Goal: Contribute content: Add original content to the website for others to see

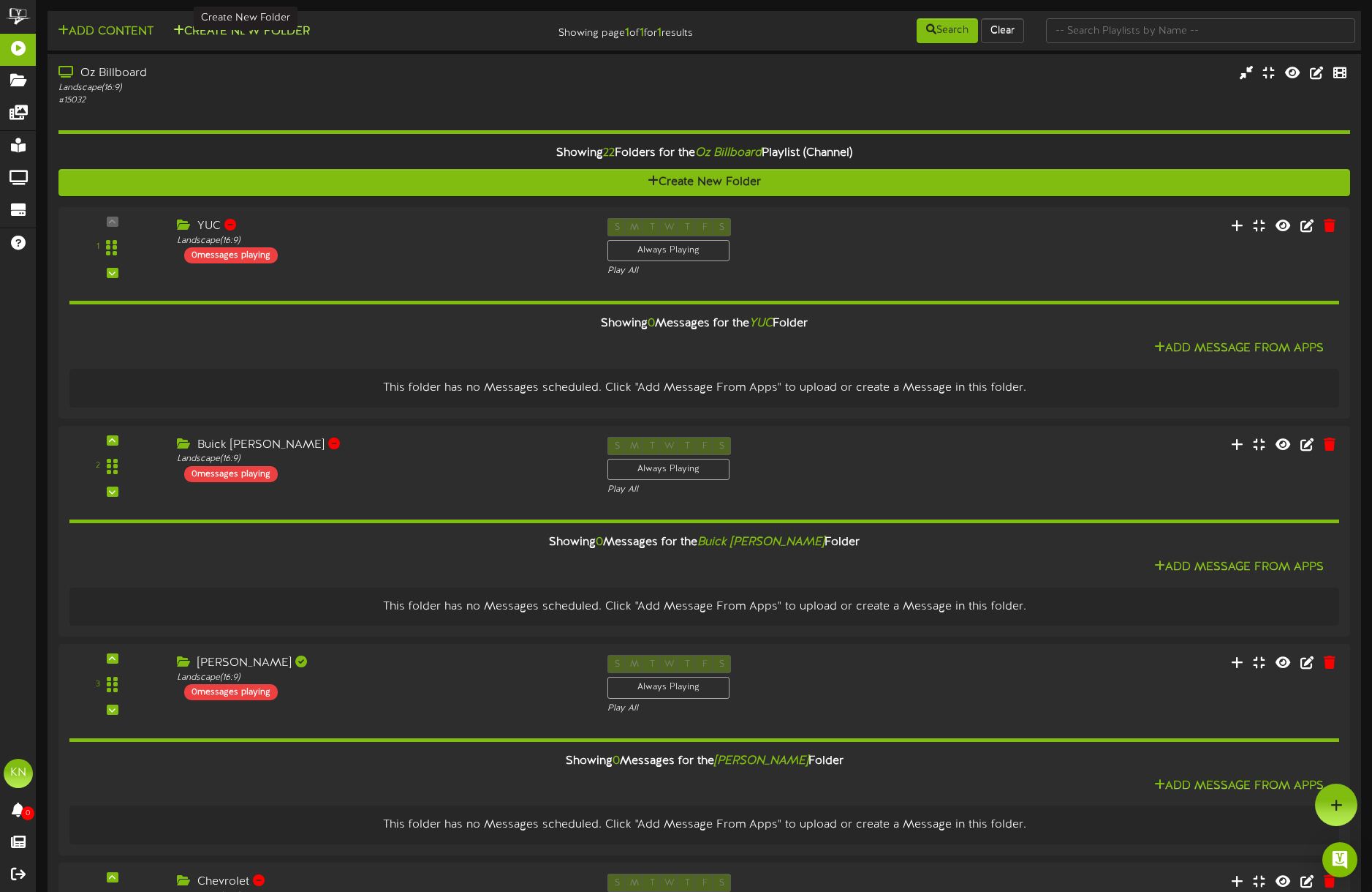
click at [182, 31] on icon at bounding box center [179, 29] width 11 height 12
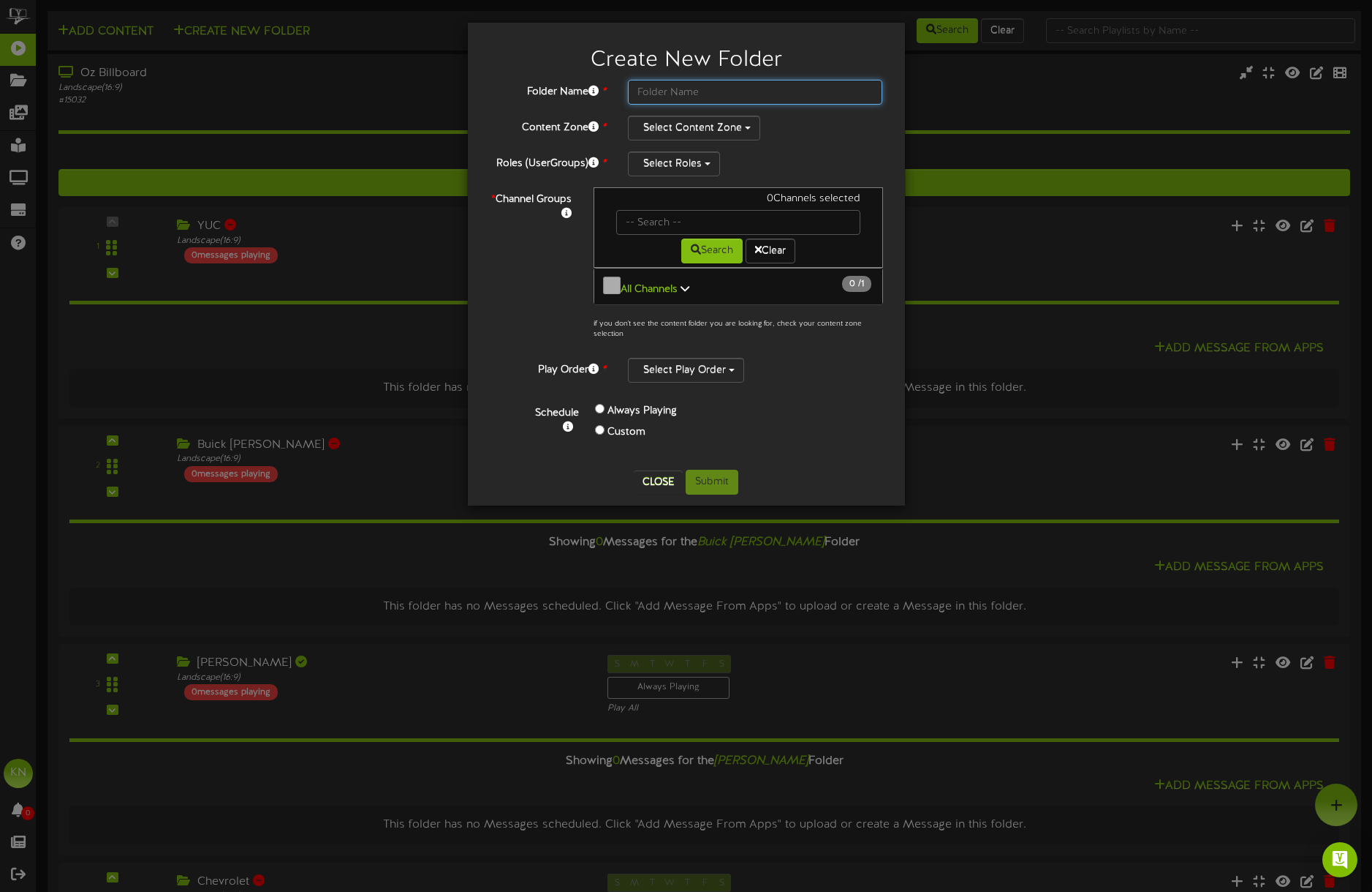
click at [650, 93] on input "text" at bounding box center [755, 91] width 255 height 25
type input "Powersports"
click at [677, 130] on button "Select Content Zone" at bounding box center [694, 127] width 132 height 25
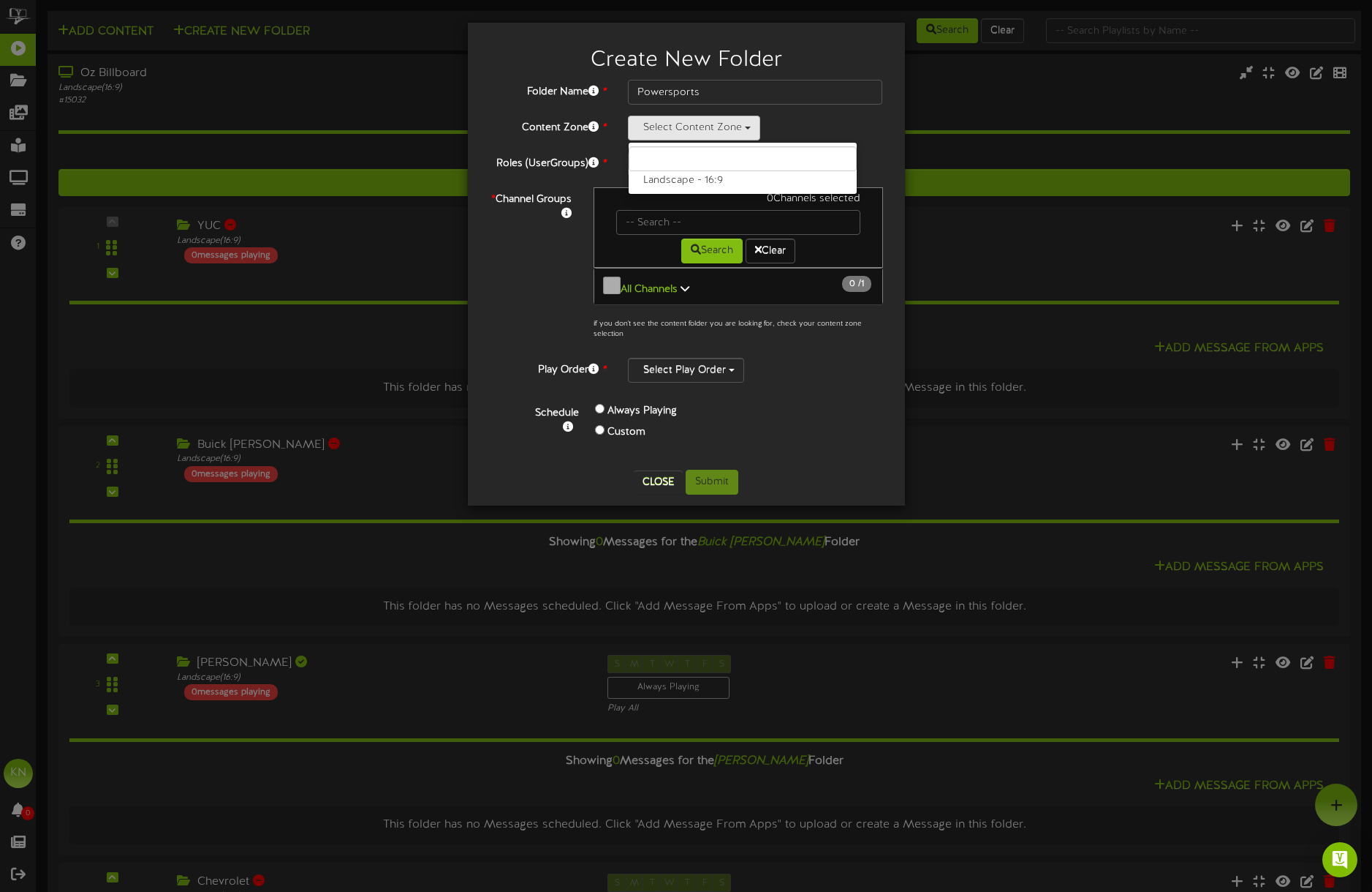
click at [828, 152] on div "Select Roles" at bounding box center [755, 164] width 255 height 25
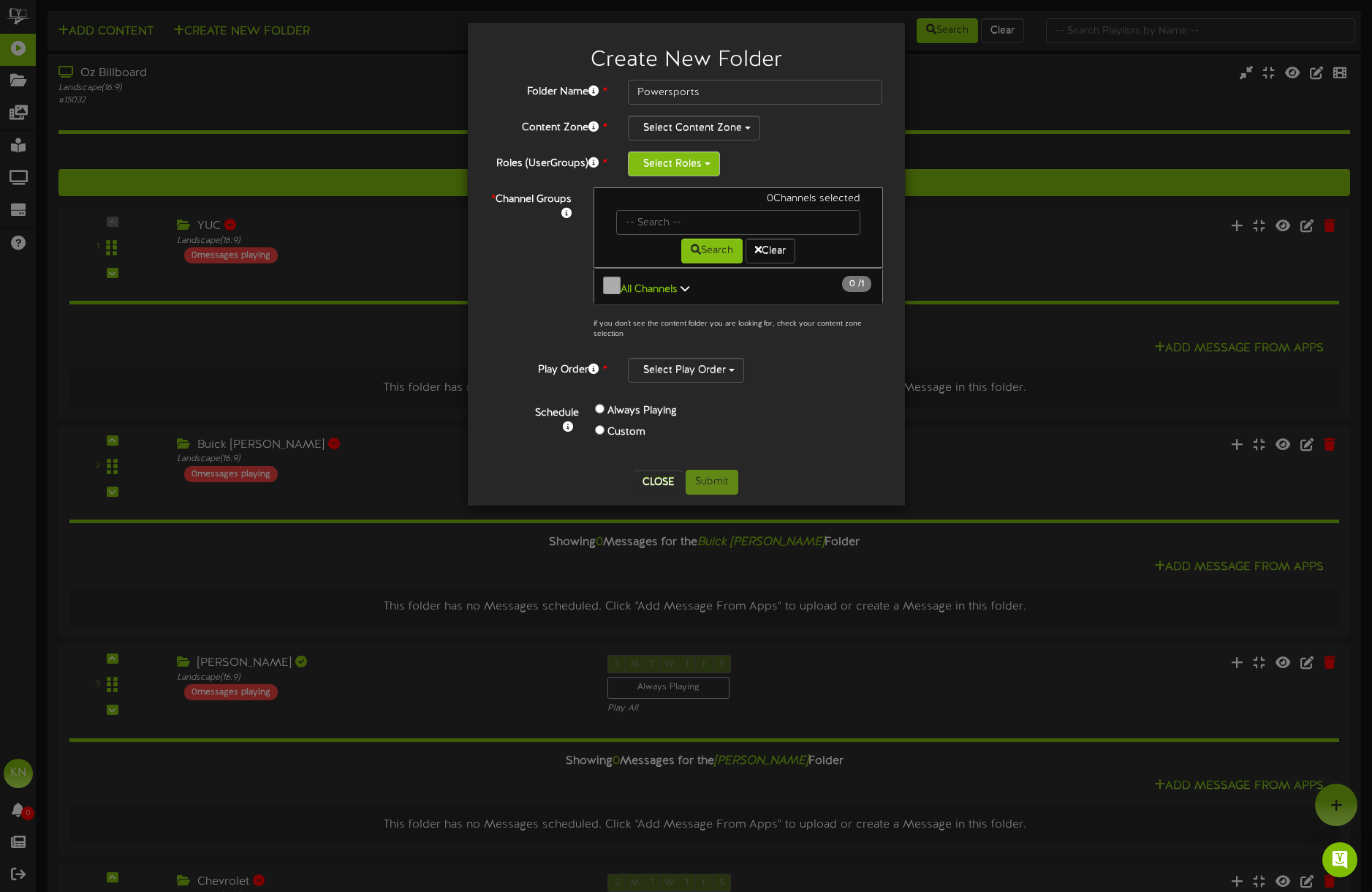
click at [698, 164] on button "Select Roles" at bounding box center [674, 164] width 92 height 25
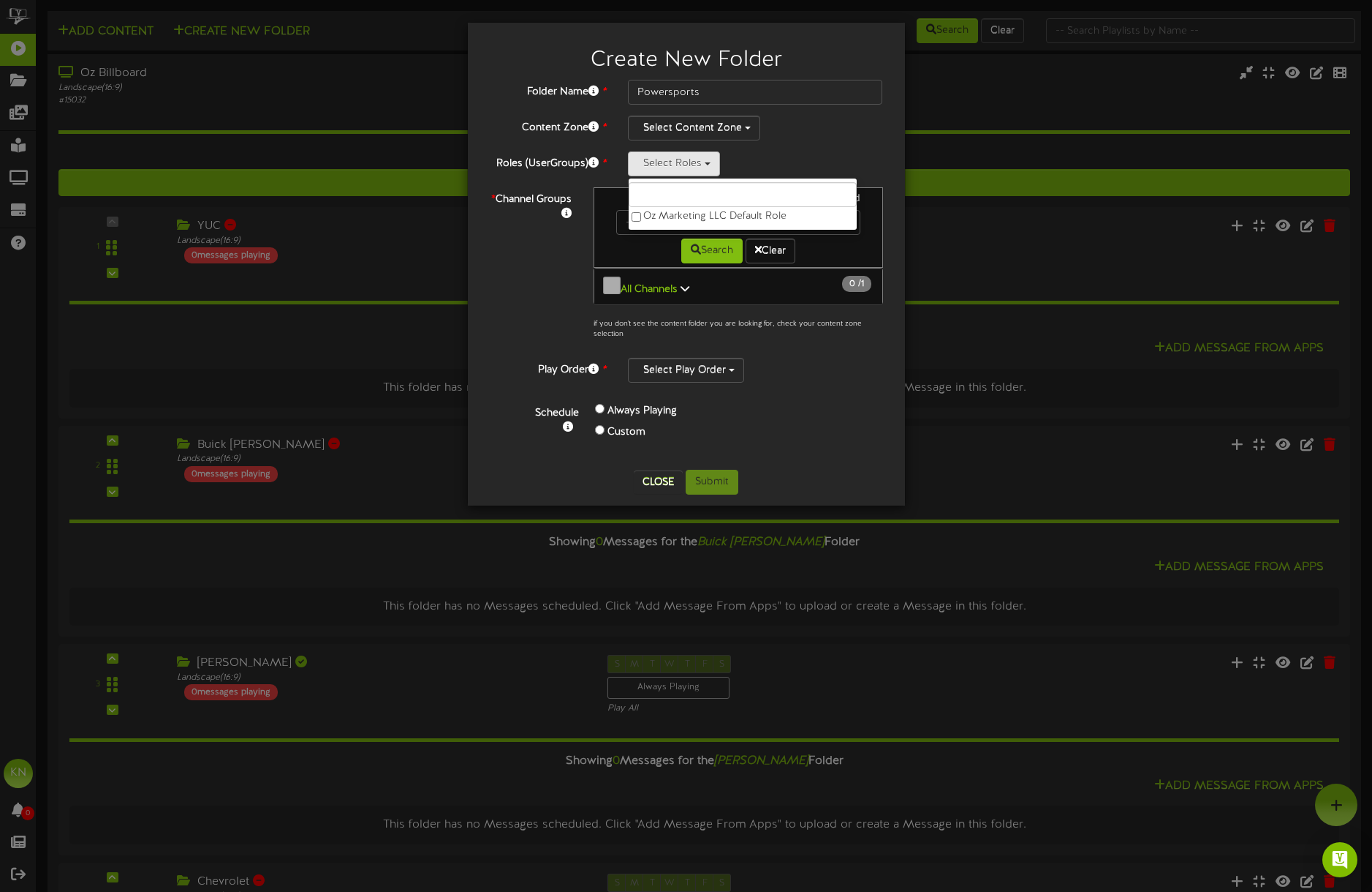
click at [772, 157] on div "Select Roles Oz Marketing LLC Default Role" at bounding box center [755, 164] width 255 height 25
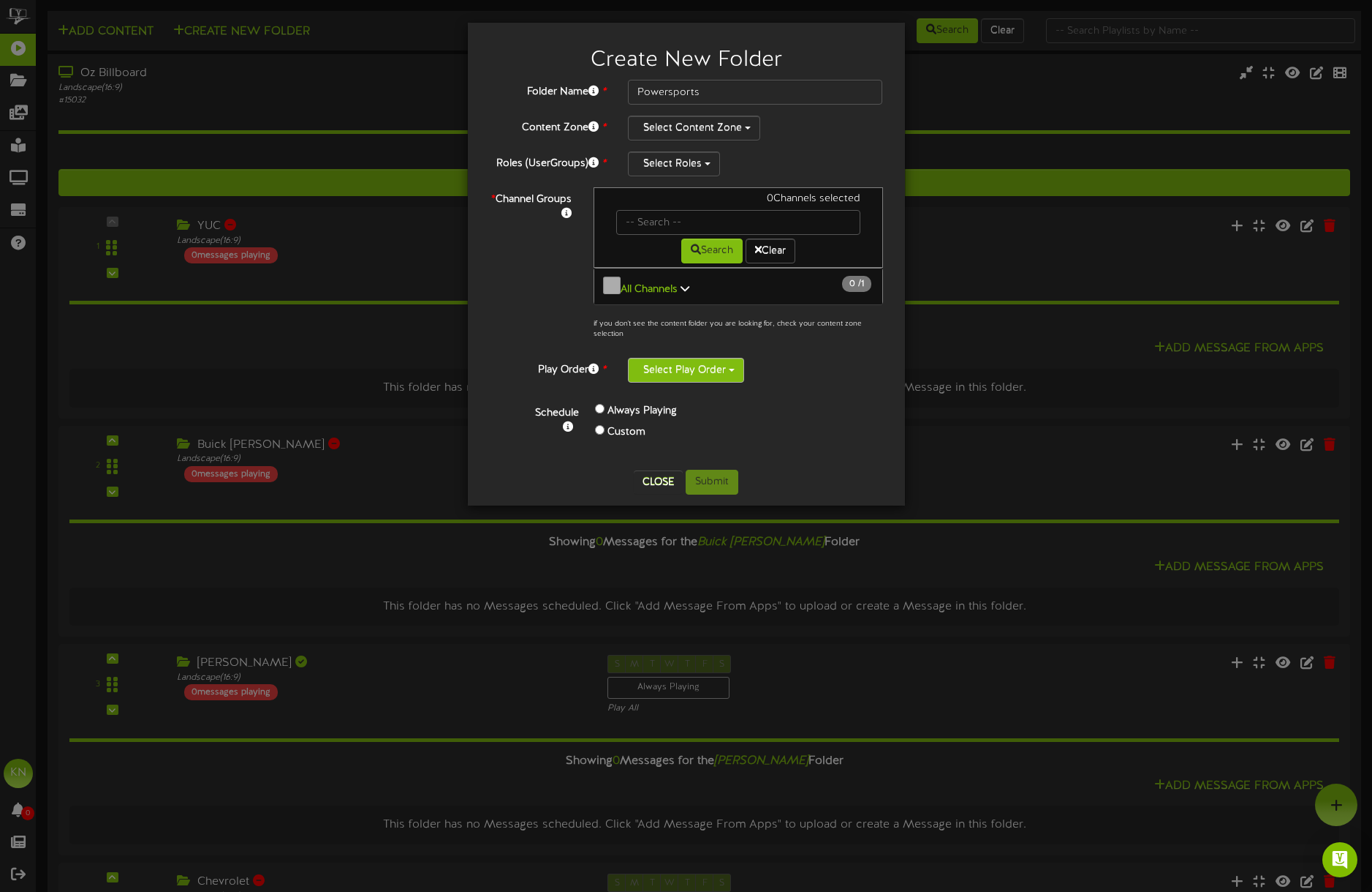
click at [709, 364] on button "Select Play Order" at bounding box center [686, 369] width 116 height 25
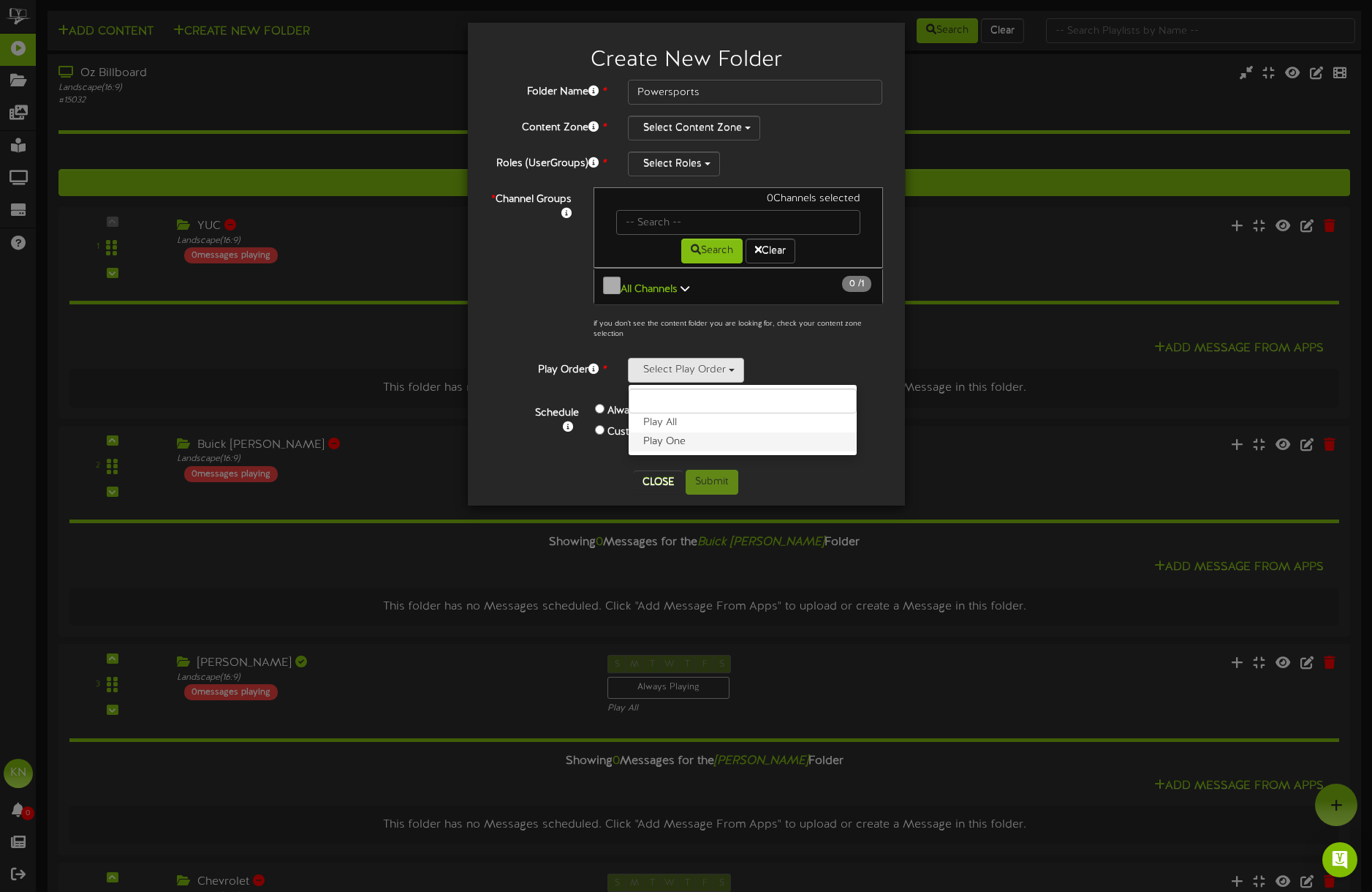
click at [697, 436] on label "Play One" at bounding box center [743, 441] width 228 height 19
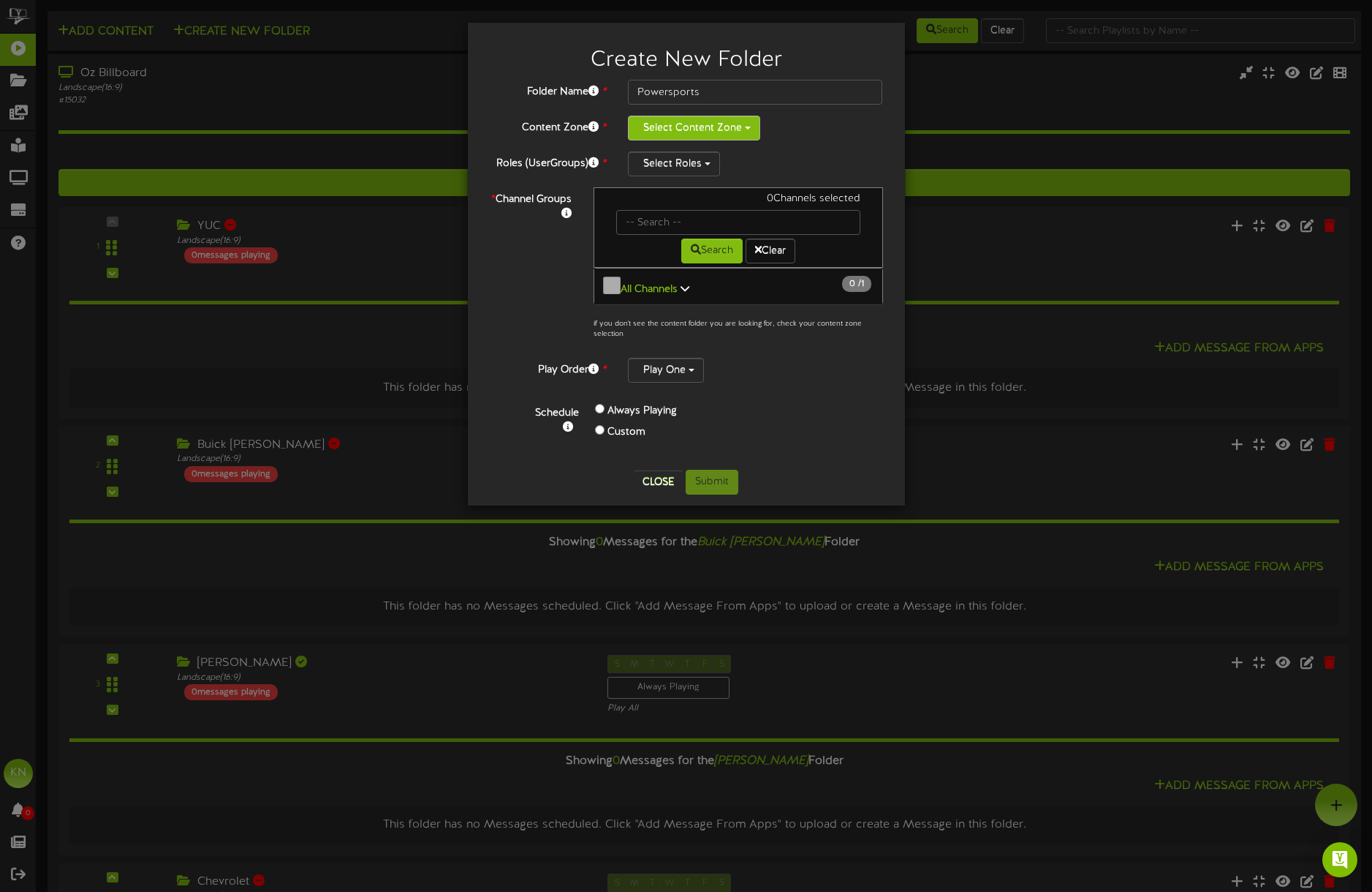
click at [738, 126] on button "Select Content Zone" at bounding box center [694, 127] width 132 height 25
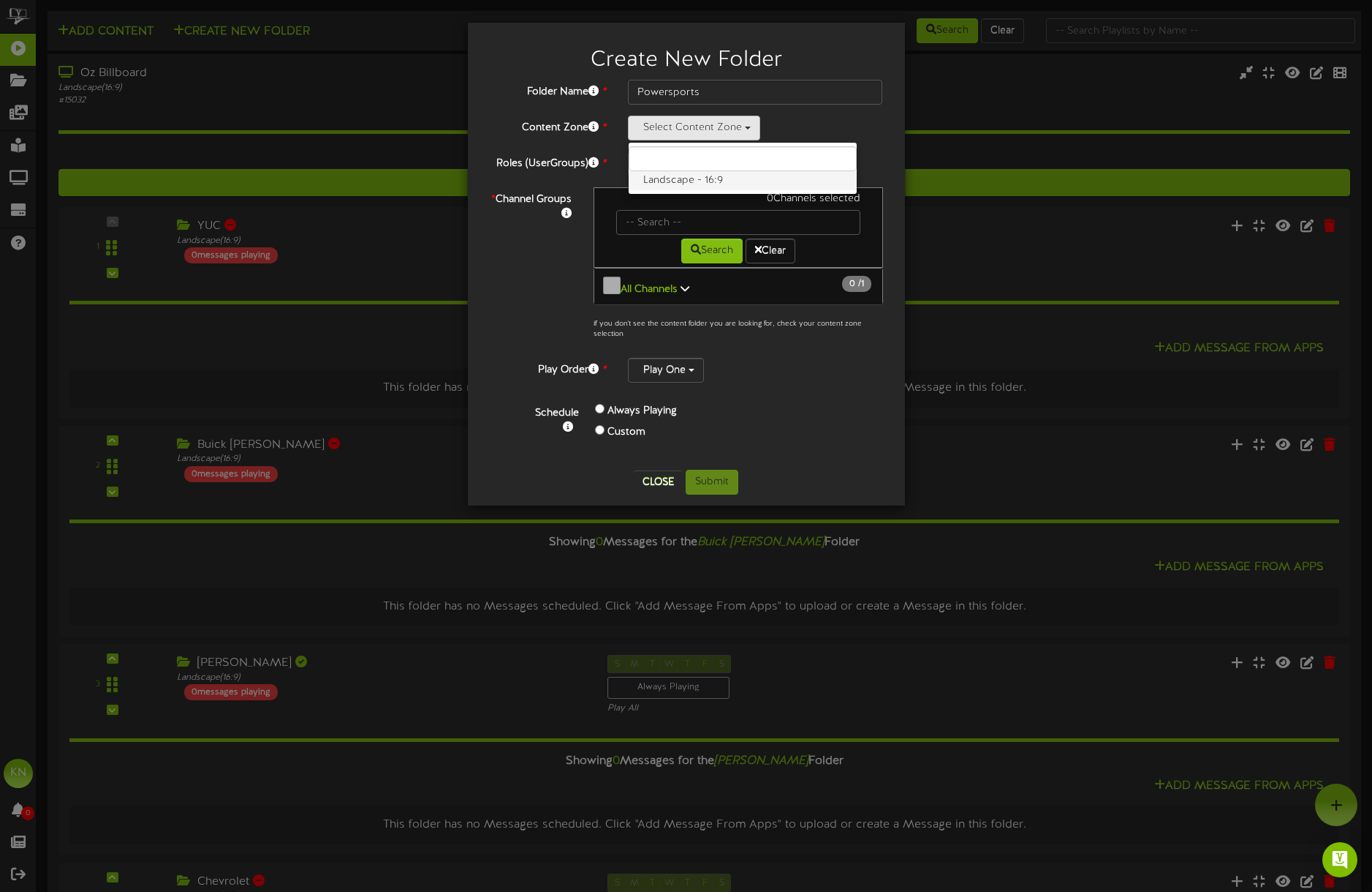
click at [716, 183] on label "Landscape - 16:9" at bounding box center [743, 180] width 228 height 19
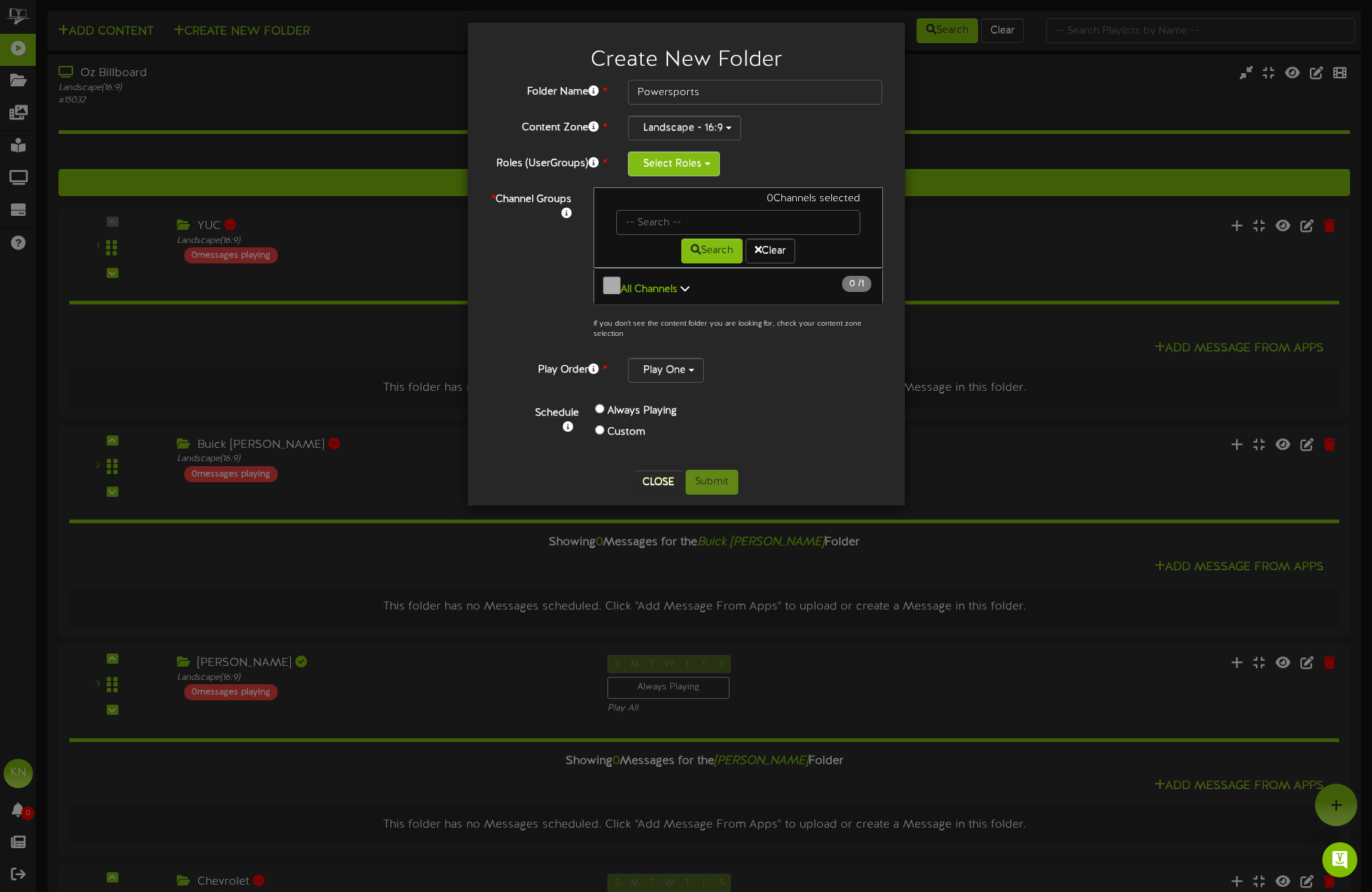
click at [711, 165] on button "Select Roles" at bounding box center [674, 164] width 92 height 25
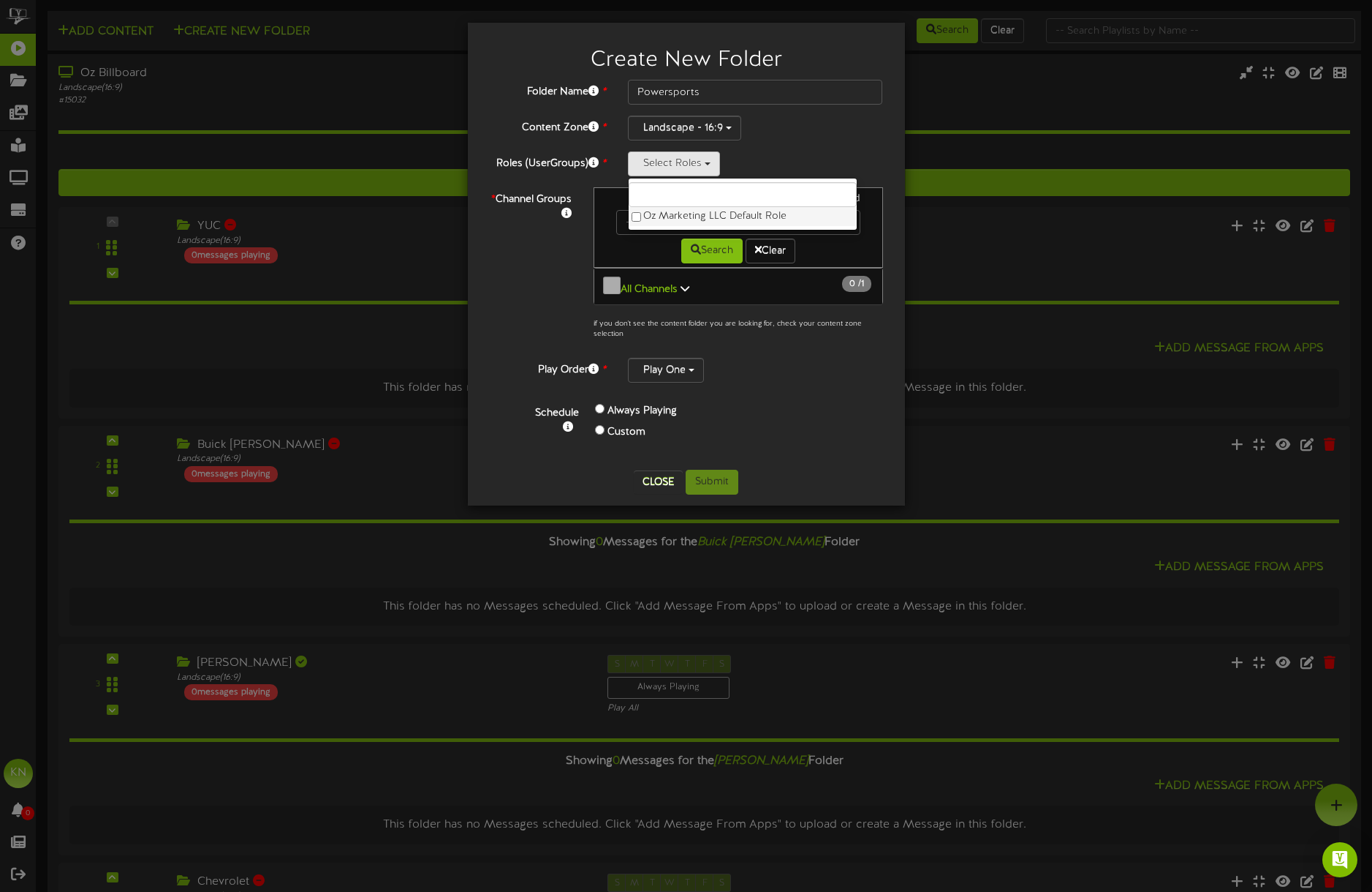
click at [707, 218] on label "Oz Marketing LLC Default Role" at bounding box center [743, 217] width 228 height 19
click at [790, 345] on div "Folder Name * Powersports Content Zone * Landscape - 16:9 Landscape - 16:9 Role…" at bounding box center [686, 269] width 394 height 379
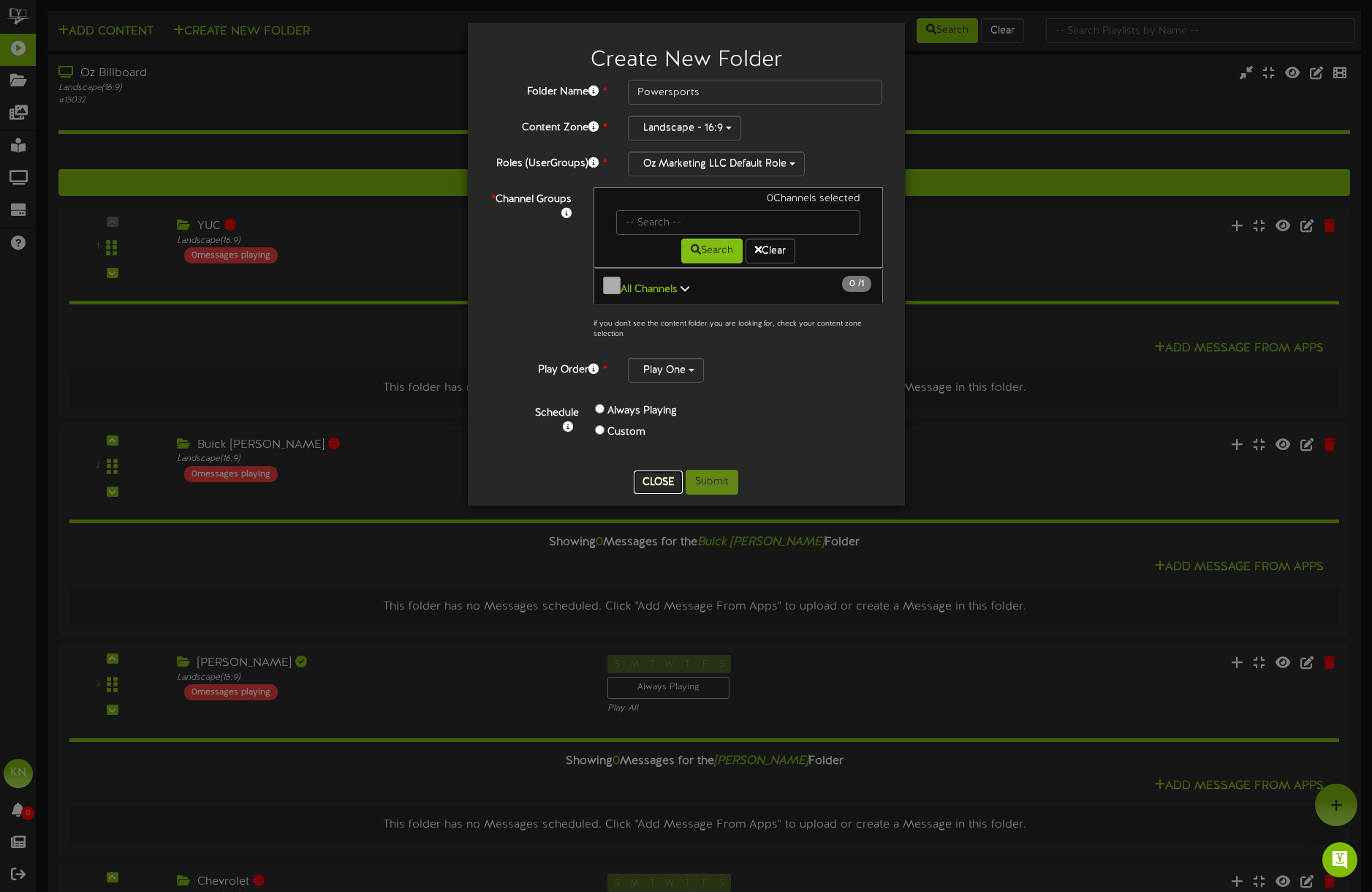
click at [650, 478] on button "Close" at bounding box center [659, 483] width 49 height 24
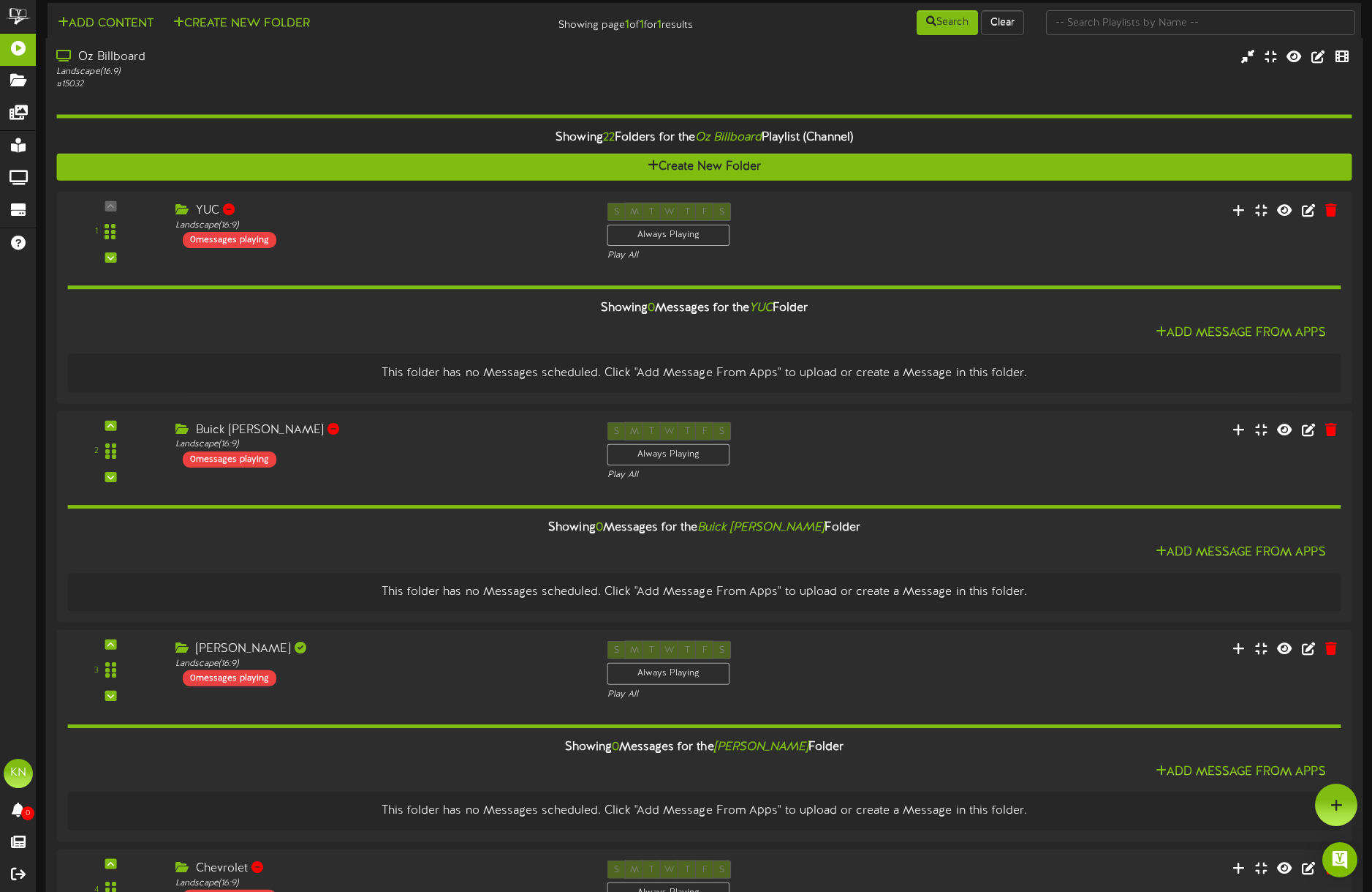
scroll to position [4434, 0]
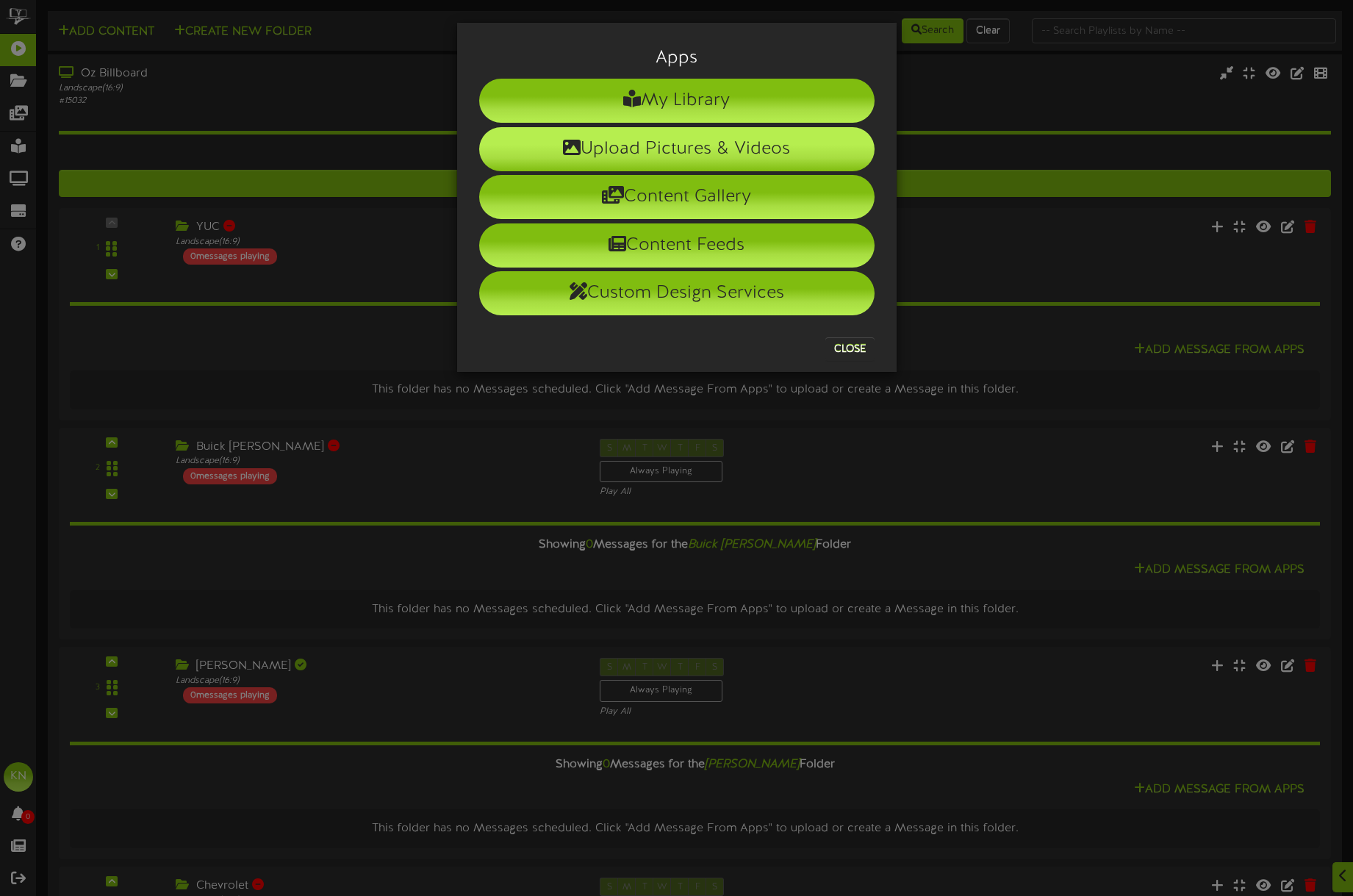
click at [685, 142] on li "Upload Pictures & Videos" at bounding box center [676, 149] width 396 height 44
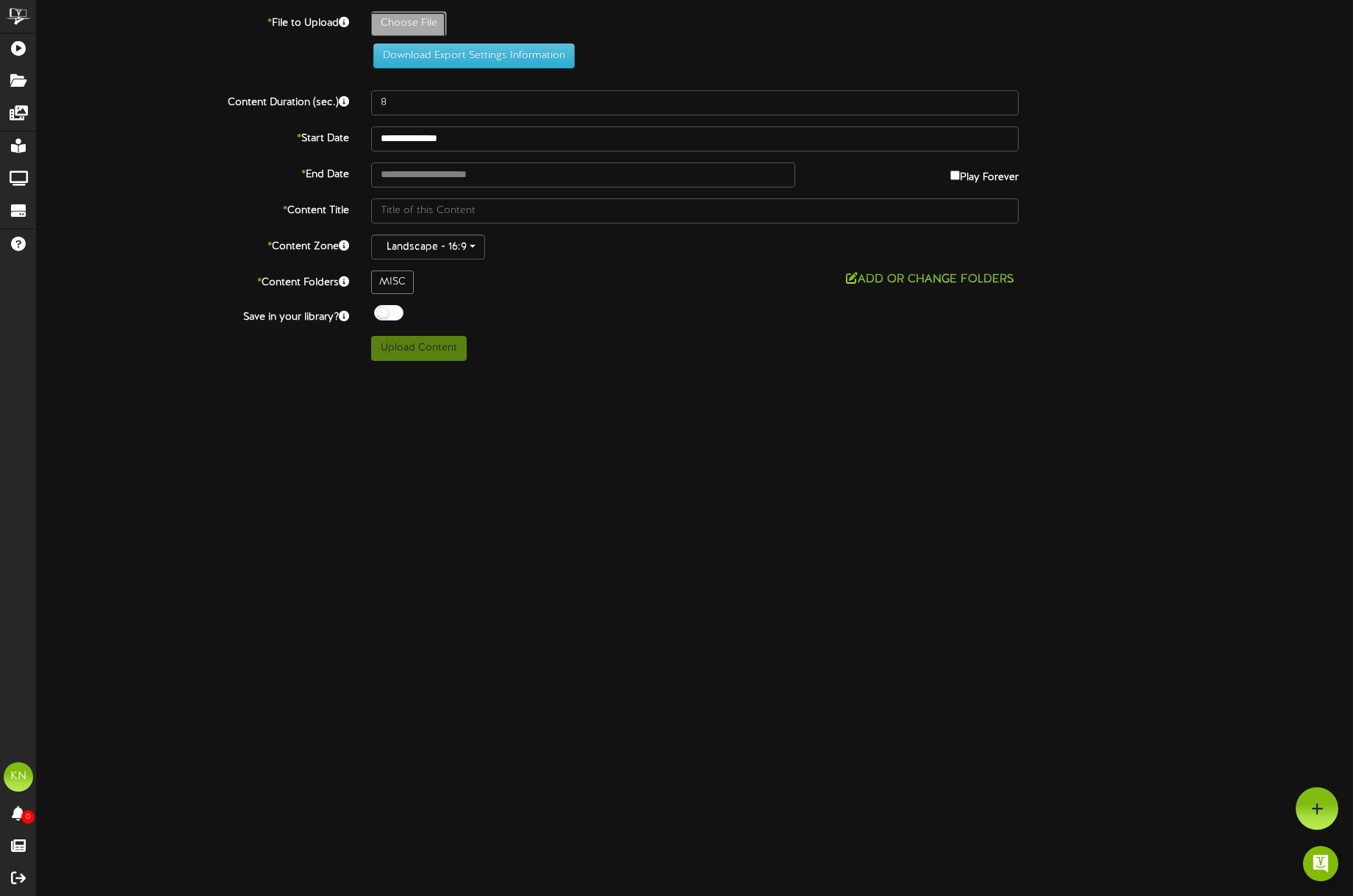
type input "**********"
type input "PolarisLocalFundsOZBillboard-01"
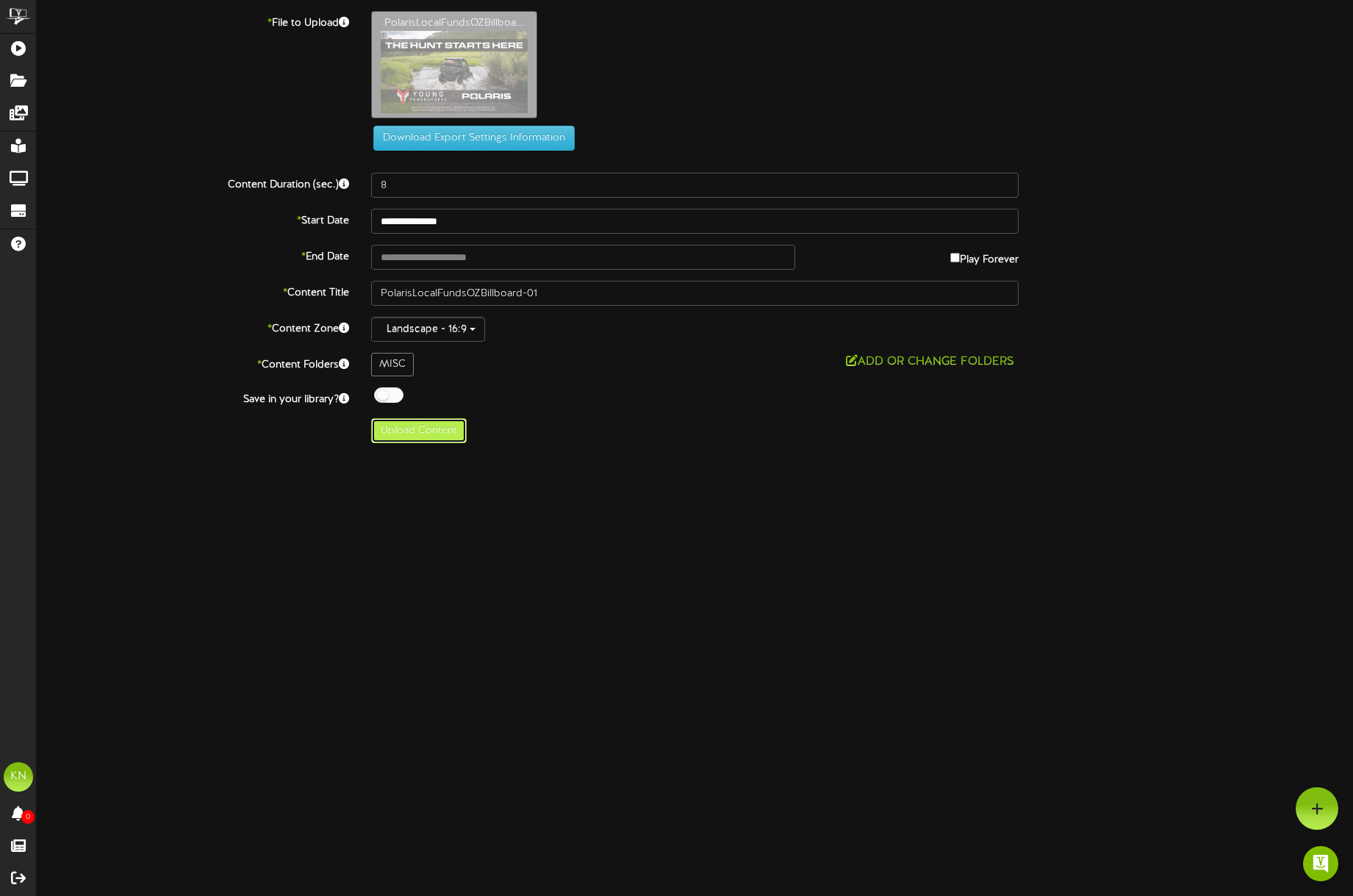
click at [434, 431] on button "Upload Content" at bounding box center [419, 430] width 95 height 25
type input "**********"
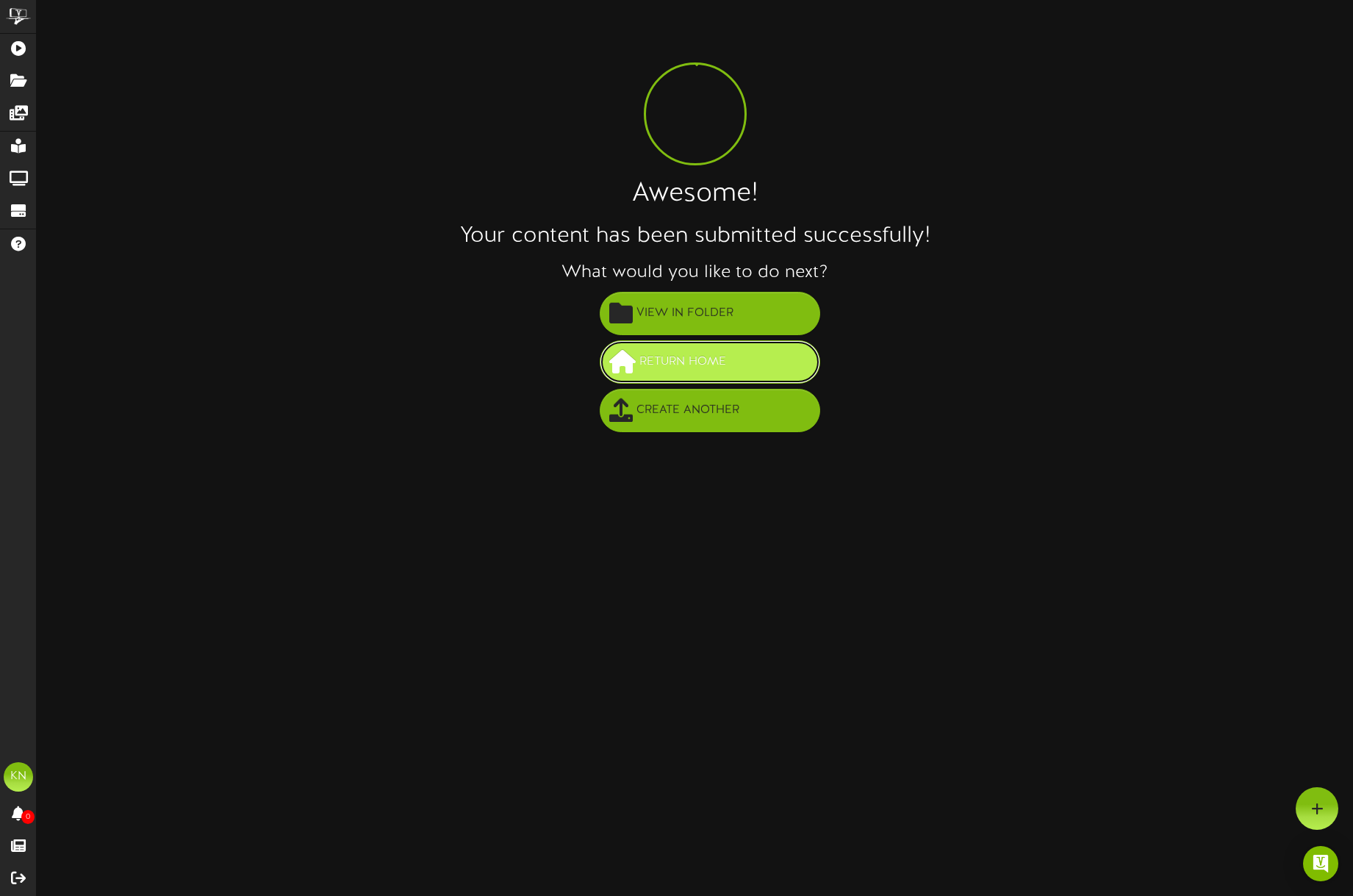
click at [703, 363] on span "Return Home" at bounding box center [682, 362] width 94 height 24
